Goal: Communication & Community: Answer question/provide support

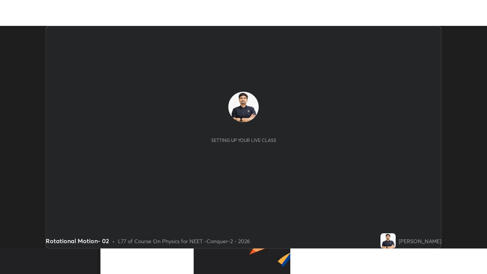
scroll to position [223, 487]
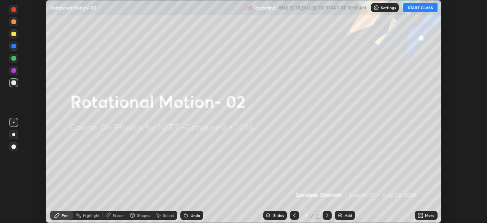
click at [417, 8] on button "START CLASS" at bounding box center [421, 7] width 34 height 9
click at [421, 214] on icon at bounding box center [422, 214] width 2 height 2
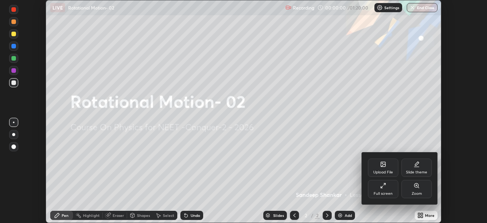
click at [388, 196] on div "Full screen" at bounding box center [383, 189] width 30 height 18
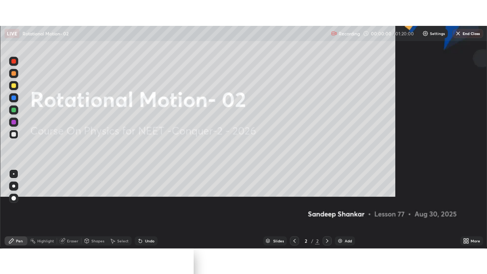
scroll to position [274, 487]
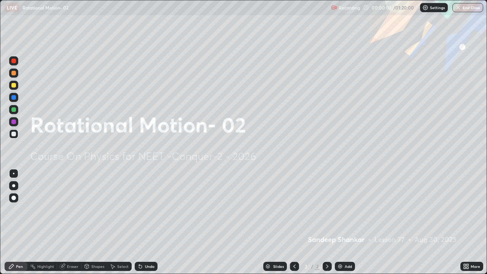
click at [428, 10] on img at bounding box center [426, 8] width 6 height 6
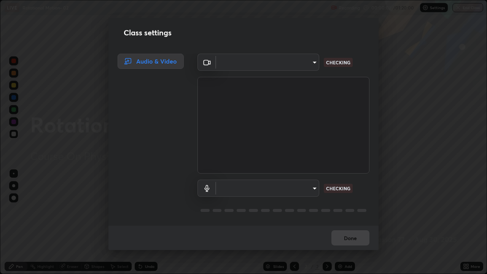
click at [302, 67] on body "Erase all LIVE Rotational Motion- 02 Recording 00:00:02 / 01:20:00 Settings End…" at bounding box center [243, 137] width 487 height 274
type input "ad23c5e1eec40c929e15baf649206283bee037f2ec2e6fc856d192bb2adaae55"
type input "bacd120e2728bcaa93de399d5b14713bfd4da43ca453c7f8d7901db11a0ced92"
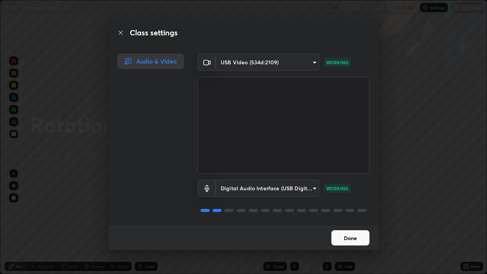
click at [350, 222] on button "Done" at bounding box center [351, 237] width 38 height 15
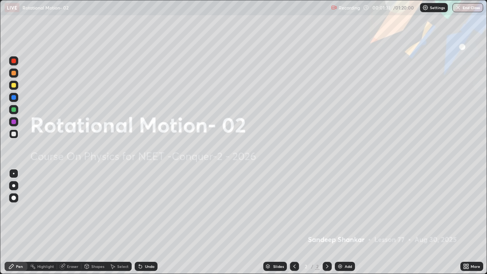
click at [15, 83] on div at bounding box center [13, 85] width 5 height 5
click at [349, 222] on div "Add" at bounding box center [348, 267] width 7 height 4
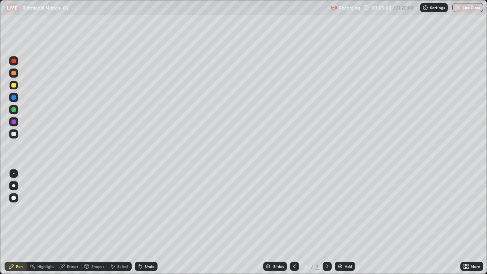
click at [14, 97] on div at bounding box center [13, 97] width 5 height 5
click at [14, 85] on div at bounding box center [13, 85] width 5 height 5
click at [14, 94] on div at bounding box center [13, 97] width 9 height 9
click at [346, 222] on div "Add" at bounding box center [348, 267] width 7 height 4
click at [13, 84] on div at bounding box center [13, 85] width 5 height 5
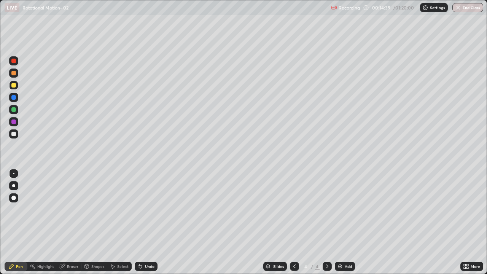
click at [13, 134] on div at bounding box center [13, 134] width 5 height 5
click at [72, 222] on div "Eraser" at bounding box center [72, 267] width 11 height 4
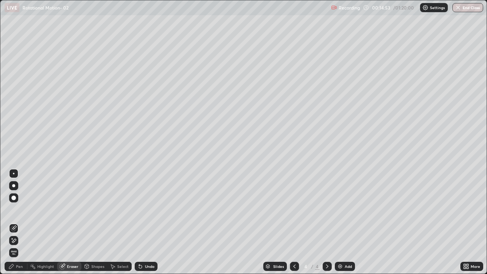
click at [93, 222] on div "Shapes" at bounding box center [97, 267] width 13 height 4
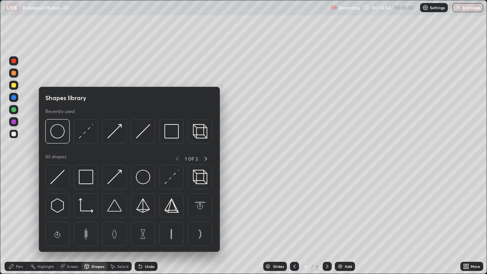
click at [97, 222] on div "Shapes" at bounding box center [97, 267] width 13 height 4
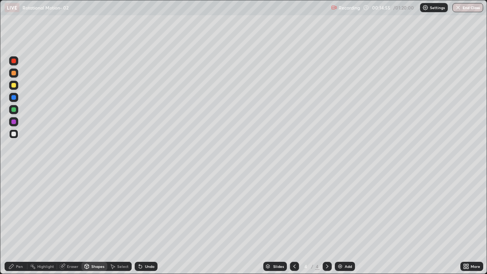
click at [94, 222] on div "Shapes" at bounding box center [97, 267] width 13 height 4
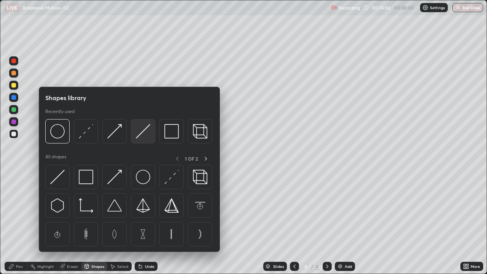
click at [139, 134] on img at bounding box center [143, 131] width 14 height 14
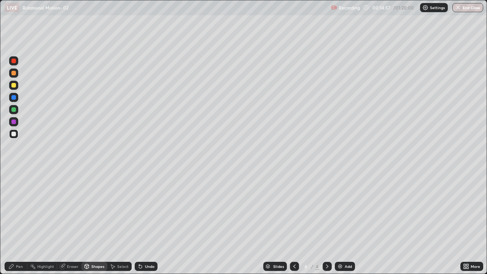
click at [18, 85] on div at bounding box center [13, 85] width 9 height 9
click at [21, 222] on div "Pen" at bounding box center [19, 267] width 7 height 4
click at [351, 222] on div "Add" at bounding box center [345, 266] width 20 height 9
click at [14, 122] on div at bounding box center [13, 122] width 5 height 5
click at [70, 222] on div "Eraser" at bounding box center [72, 267] width 11 height 4
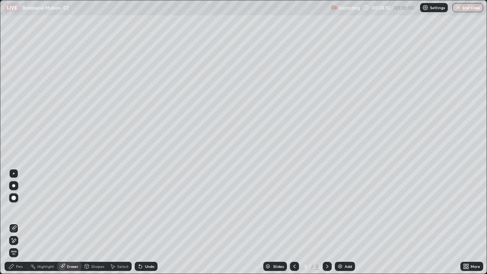
click at [13, 222] on icon at bounding box center [11, 266] width 6 height 6
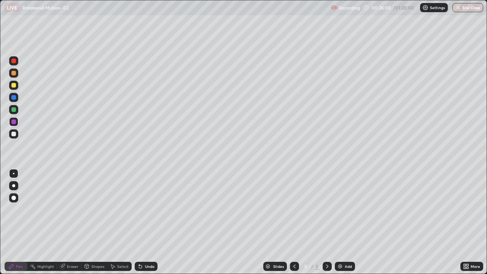
click at [12, 136] on div at bounding box center [13, 134] width 5 height 5
click at [15, 83] on div at bounding box center [13, 85] width 5 height 5
click at [439, 222] on div "Slides 5 / 5 Add" at bounding box center [309, 266] width 303 height 15
click at [440, 222] on div "Slides 5 / 5 Add" at bounding box center [309, 266] width 303 height 15
click at [463, 222] on div "More" at bounding box center [472, 266] width 23 height 9
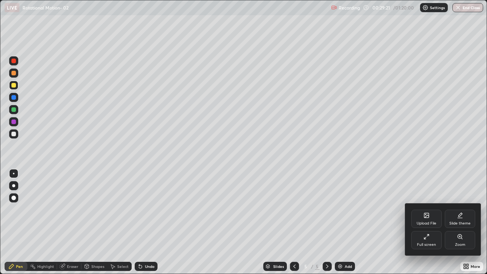
click at [305, 134] on div at bounding box center [243, 137] width 487 height 274
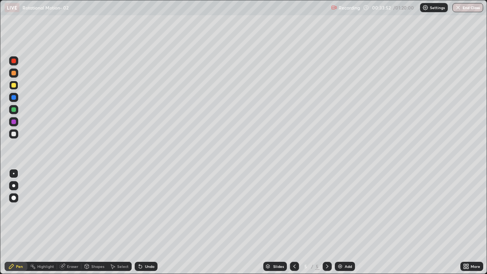
click at [342, 222] on img at bounding box center [340, 266] width 6 height 6
click at [15, 135] on div at bounding box center [13, 134] width 5 height 5
click at [14, 85] on div at bounding box center [13, 85] width 5 height 5
click at [96, 222] on div "Shapes" at bounding box center [94, 266] width 26 height 9
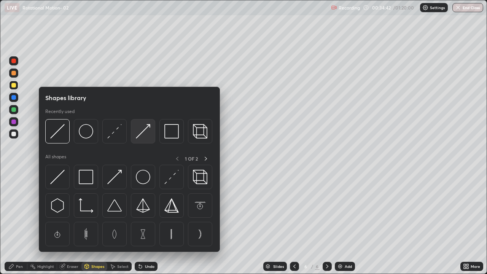
click at [147, 132] on img at bounding box center [143, 131] width 14 height 14
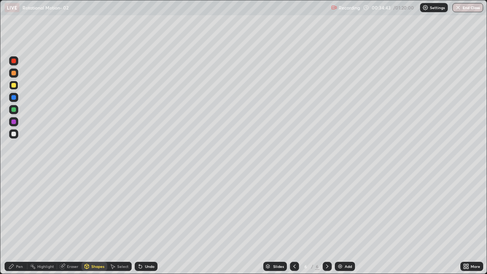
click at [16, 97] on div at bounding box center [13, 97] width 5 height 5
click at [19, 222] on div "Pen" at bounding box center [19, 267] width 7 height 4
click at [12, 134] on div at bounding box center [13, 134] width 5 height 5
click at [14, 85] on div at bounding box center [13, 85] width 5 height 5
click at [15, 134] on div at bounding box center [13, 134] width 5 height 5
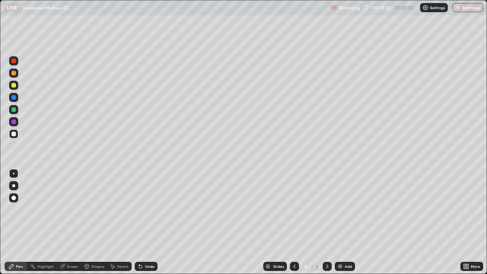
click at [95, 222] on div "Shapes" at bounding box center [97, 267] width 13 height 4
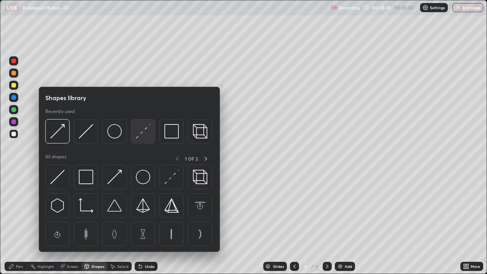
click at [140, 131] on img at bounding box center [143, 131] width 14 height 14
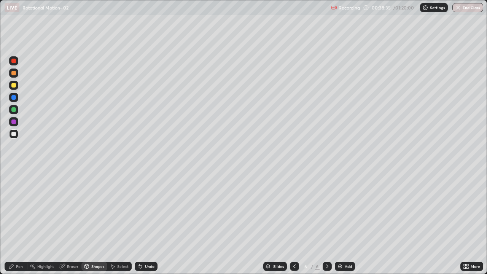
click at [14, 61] on div at bounding box center [13, 61] width 5 height 5
click at [20, 222] on div "Pen" at bounding box center [19, 267] width 7 height 4
click at [13, 63] on div at bounding box center [13, 61] width 5 height 5
click at [182, 222] on div "Slides 6 / 6 Add" at bounding box center [309, 266] width 303 height 15
click at [98, 222] on div "Shapes" at bounding box center [94, 266] width 26 height 9
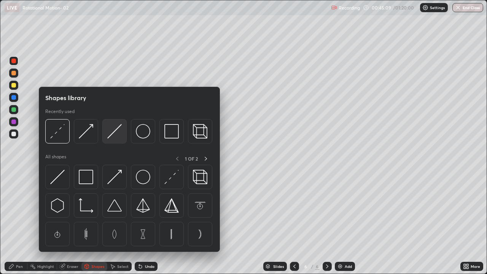
click at [117, 131] on img at bounding box center [114, 131] width 14 height 14
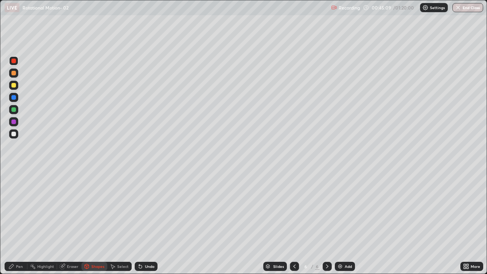
click at [15, 83] on div at bounding box center [13, 85] width 5 height 5
click at [21, 222] on div "Pen" at bounding box center [19, 267] width 7 height 4
click at [342, 222] on img at bounding box center [340, 266] width 6 height 6
click at [15, 134] on div at bounding box center [13, 134] width 5 height 5
click at [15, 86] on div at bounding box center [13, 85] width 5 height 5
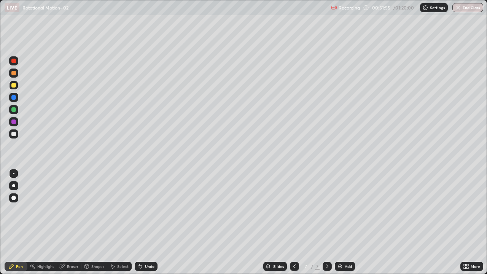
click at [14, 135] on div at bounding box center [13, 134] width 5 height 5
click at [345, 222] on div "Add" at bounding box center [345, 266] width 20 height 9
click at [294, 222] on icon at bounding box center [295, 266] width 6 height 6
click at [326, 222] on icon at bounding box center [327, 266] width 6 height 6
click at [14, 86] on div at bounding box center [13, 85] width 5 height 5
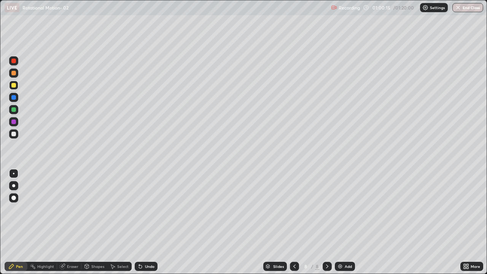
click at [15, 85] on div at bounding box center [13, 85] width 5 height 5
click at [17, 99] on div at bounding box center [13, 97] width 9 height 9
click at [294, 222] on icon at bounding box center [295, 266] width 6 height 6
click at [327, 222] on icon at bounding box center [327, 266] width 6 height 6
click at [96, 222] on div "Shapes" at bounding box center [94, 266] width 26 height 9
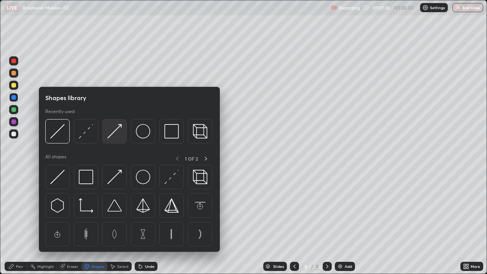
click at [115, 132] on img at bounding box center [114, 131] width 14 height 14
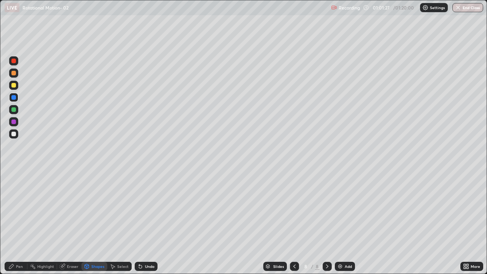
click at [14, 62] on div at bounding box center [13, 61] width 5 height 5
click at [18, 222] on div "Pen" at bounding box center [19, 267] width 7 height 4
click at [71, 222] on div "Eraser" at bounding box center [72, 267] width 11 height 4
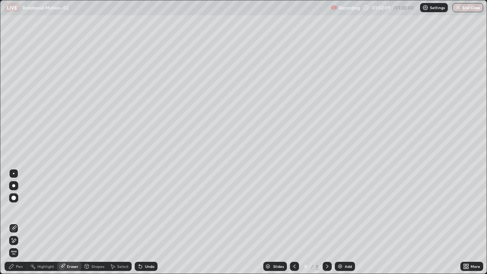
click at [22, 222] on div "Pen" at bounding box center [19, 267] width 7 height 4
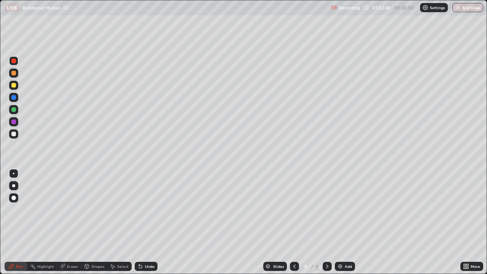
click at [13, 134] on div at bounding box center [13, 134] width 5 height 5
click at [343, 222] on div "Add" at bounding box center [345, 266] width 20 height 9
click at [14, 86] on div at bounding box center [13, 85] width 5 height 5
click at [14, 98] on div at bounding box center [13, 97] width 5 height 5
click at [13, 59] on div at bounding box center [13, 61] width 5 height 5
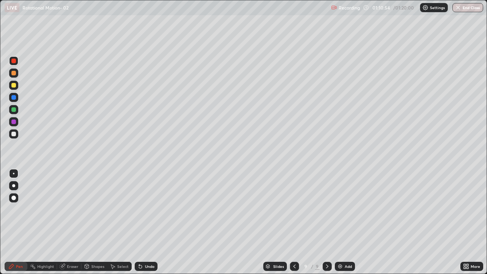
click at [13, 83] on div at bounding box center [13, 85] width 5 height 5
click at [14, 134] on div at bounding box center [13, 134] width 5 height 5
click at [14, 83] on div at bounding box center [13, 85] width 5 height 5
click at [72, 222] on div "Eraser" at bounding box center [72, 267] width 11 height 4
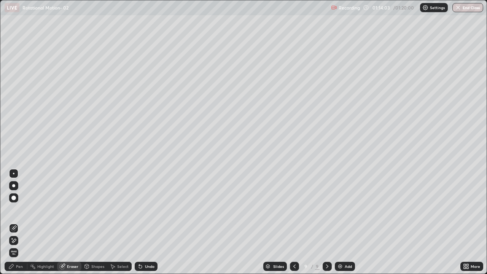
click at [22, 222] on div "Pen" at bounding box center [19, 267] width 7 height 4
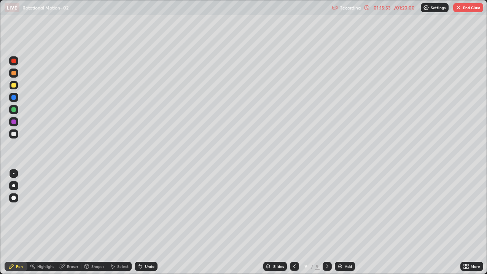
click at [467, 8] on button "End Class" at bounding box center [468, 7] width 30 height 9
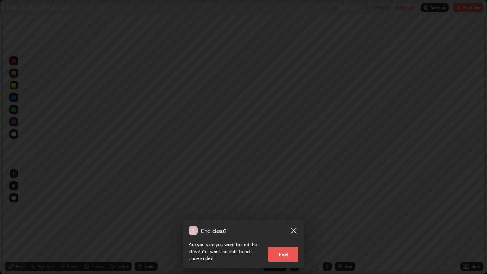
click at [291, 222] on button "End" at bounding box center [283, 254] width 30 height 15
